Goal: Find specific page/section: Find specific page/section

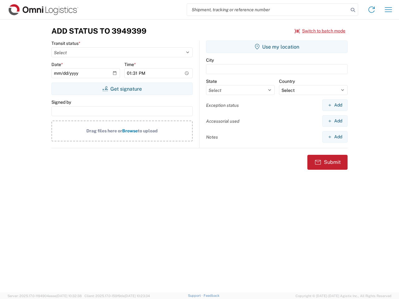
click at [268, 10] on input "search" at bounding box center [267, 10] width 161 height 12
click at [353, 10] on icon at bounding box center [352, 10] width 9 height 9
click at [372, 10] on icon at bounding box center [372, 10] width 10 height 10
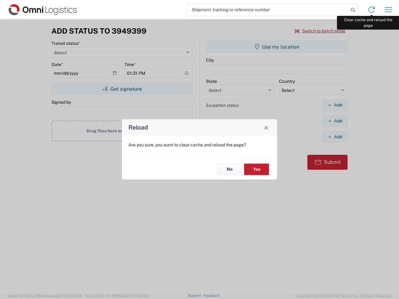
click at [388, 10] on div "Reload Are you sure, you want to clear cache and reload the page? No Yes" at bounding box center [199, 149] width 399 height 299
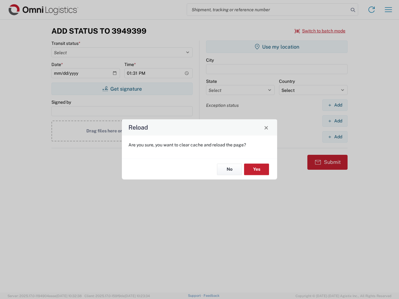
click at [320, 31] on div "Reload Are you sure, you want to clear cache and reload the page? No Yes" at bounding box center [199, 149] width 399 height 299
click at [122, 89] on div "Reload Are you sure, you want to clear cache and reload the page? No Yes" at bounding box center [199, 149] width 399 height 299
click at [277, 47] on div "Reload Are you sure, you want to clear cache and reload the page? No Yes" at bounding box center [199, 149] width 399 height 299
click at [335, 105] on div "Reload Are you sure, you want to clear cache and reload the page? No Yes" at bounding box center [199, 149] width 399 height 299
click at [335, 121] on div "Reload Are you sure, you want to clear cache and reload the page? No Yes" at bounding box center [199, 149] width 399 height 299
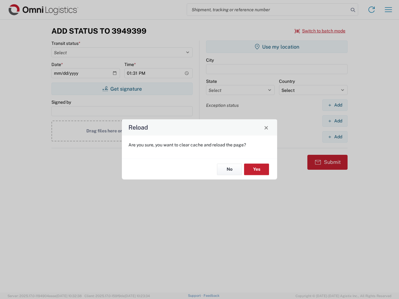
click at [335, 137] on div "Reload Are you sure, you want to clear cache and reload the page? No Yes" at bounding box center [199, 149] width 399 height 299
